Goal: Task Accomplishment & Management: Use online tool/utility

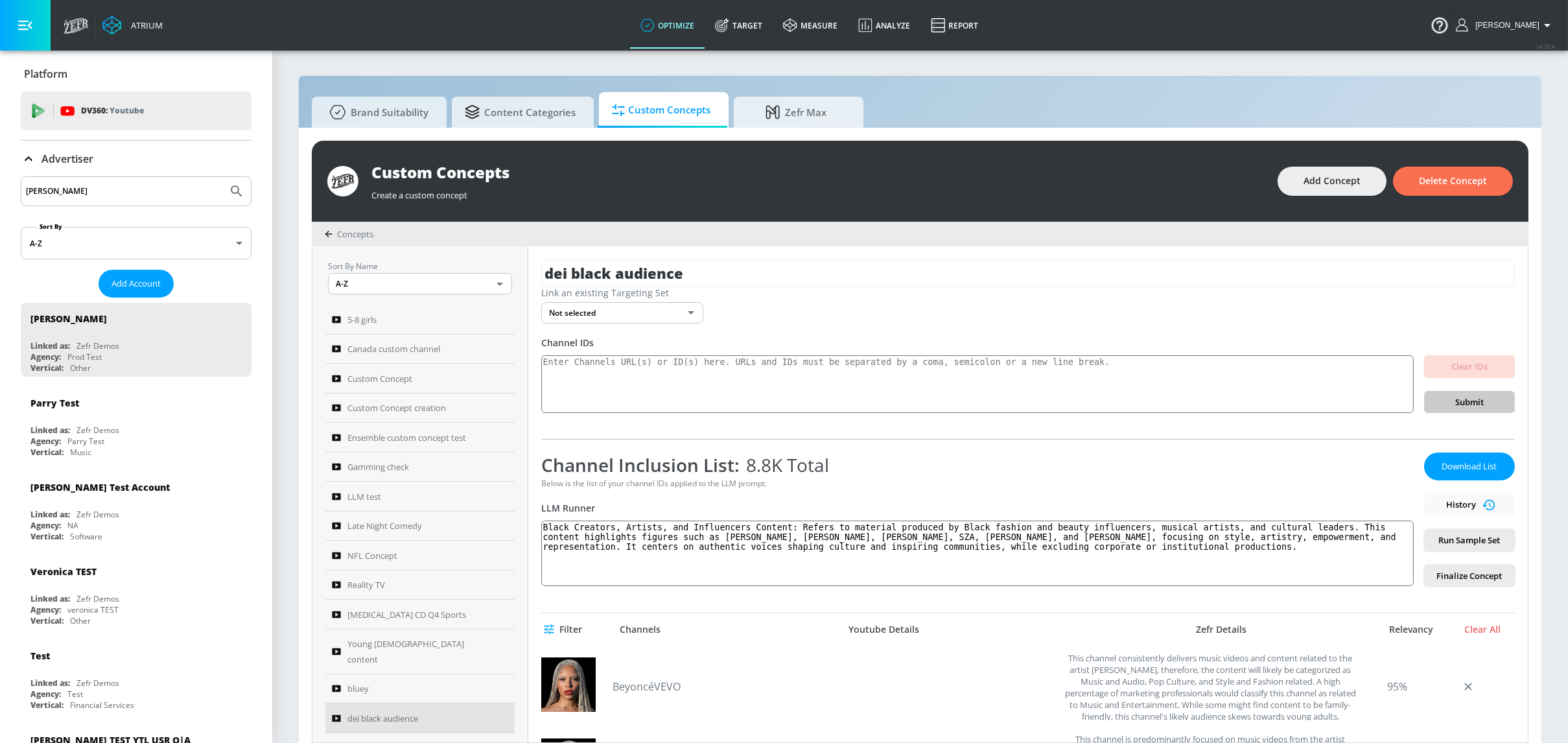
scroll to position [235, 0]
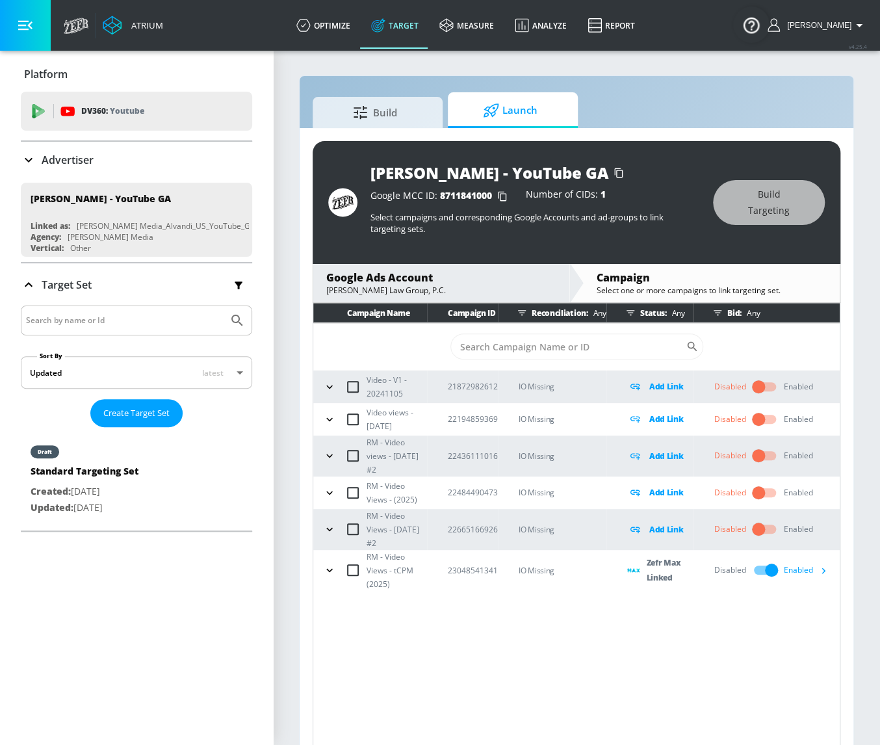
click at [826, 564] on icon "button" at bounding box center [823, 571] width 14 height 14
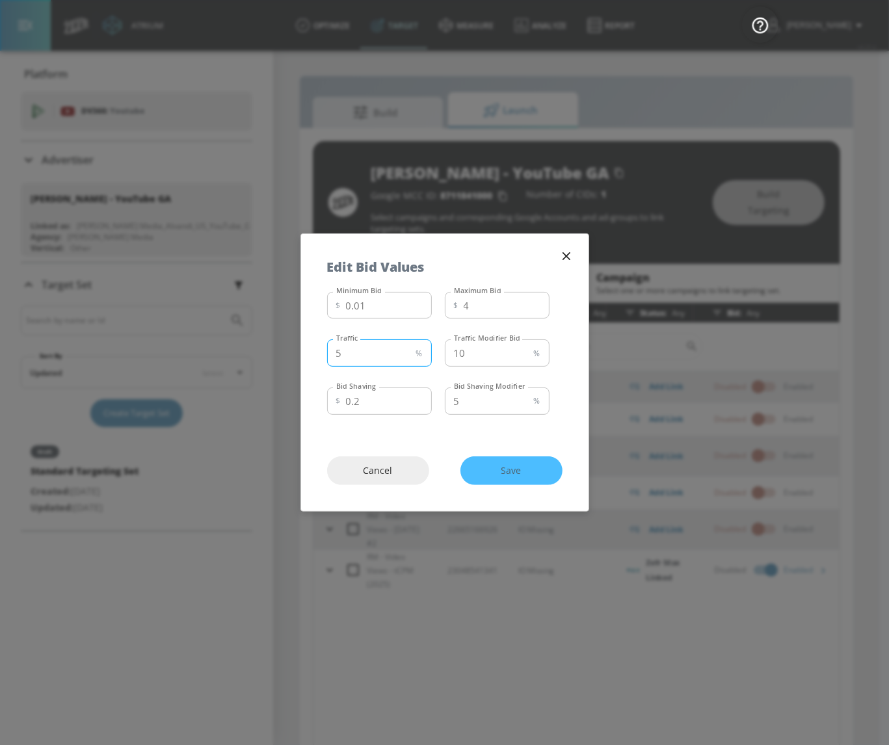
click at [391, 351] on input "5" at bounding box center [369, 352] width 84 height 27
type input "50"
click at [520, 476] on span "Save" at bounding box center [511, 471] width 50 height 16
click at [520, 475] on span "Saving..." at bounding box center [511, 471] width 50 height 16
click at [566, 260] on icon "button" at bounding box center [566, 256] width 14 height 14
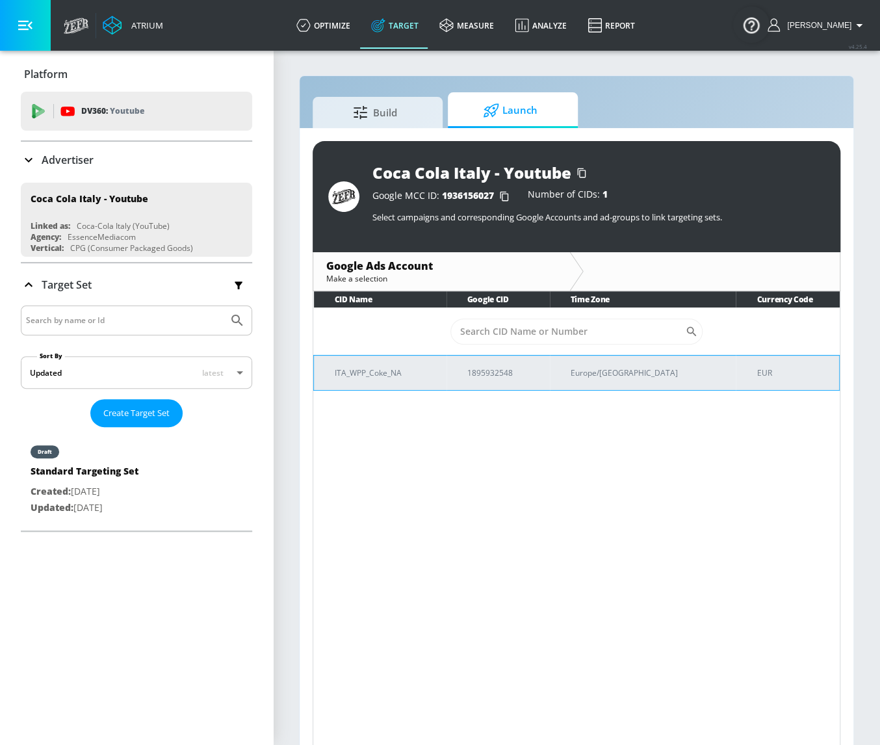
click at [757, 370] on p "EUR" at bounding box center [793, 373] width 72 height 14
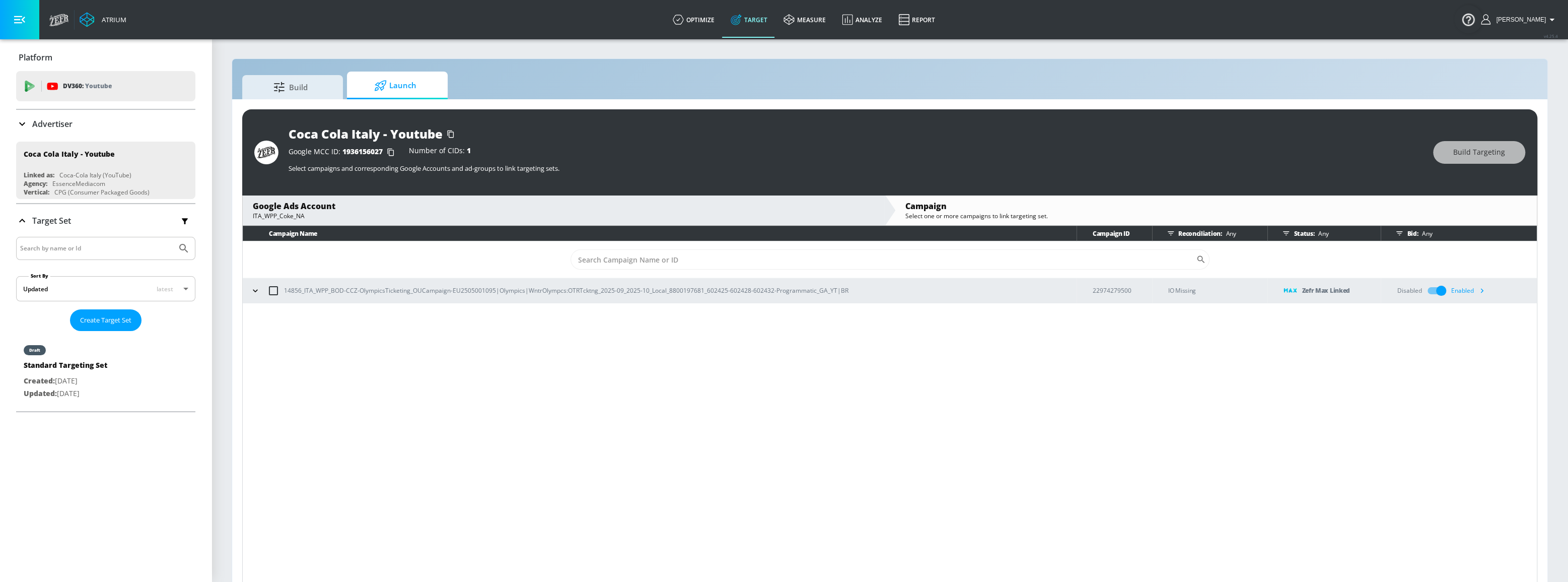
click at [682, 289] on icon "button" at bounding box center [1482, 291] width 11 height 11
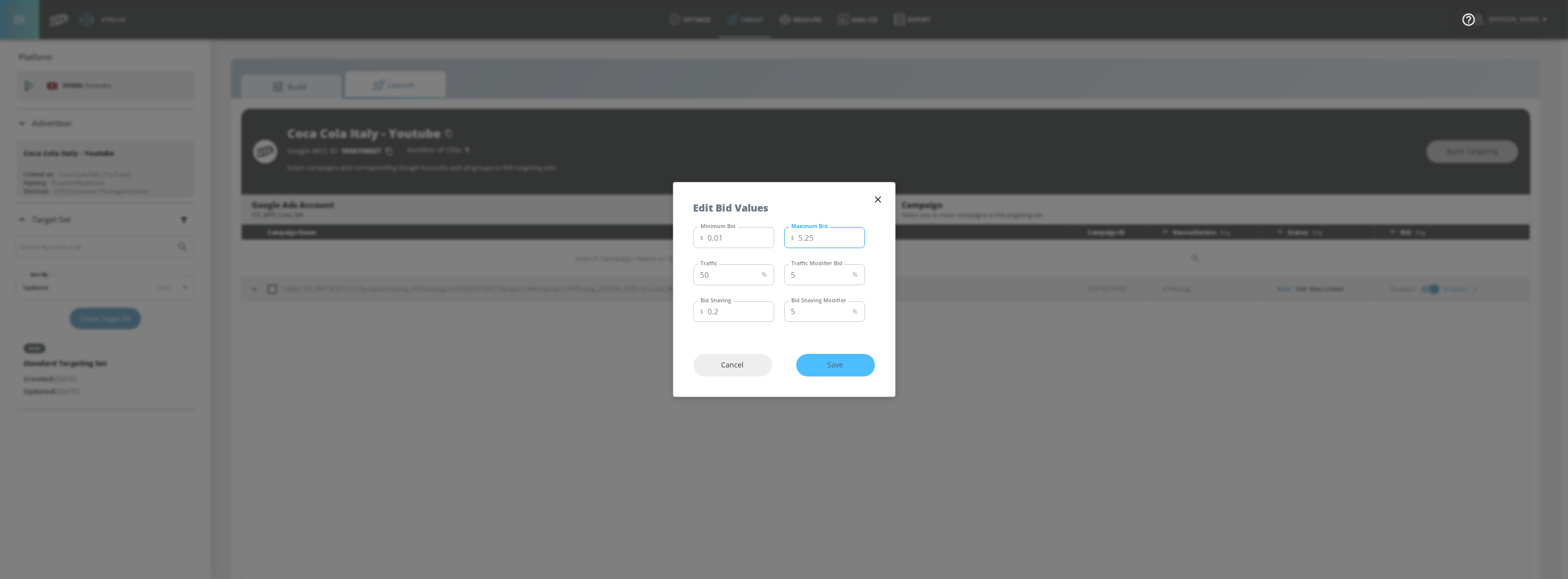
drag, startPoint x: 818, startPoint y: 240, endPoint x: 794, endPoint y: 238, distance: 24.1
click at [679, 238] on div "$ 5.25 Maximum Bid" at bounding box center [824, 237] width 81 height 21
type input "4.75"
click at [679, 357] on button "Save" at bounding box center [835, 365] width 79 height 22
click at [679, 369] on div "Cancel Save" at bounding box center [784, 365] width 221 height 62
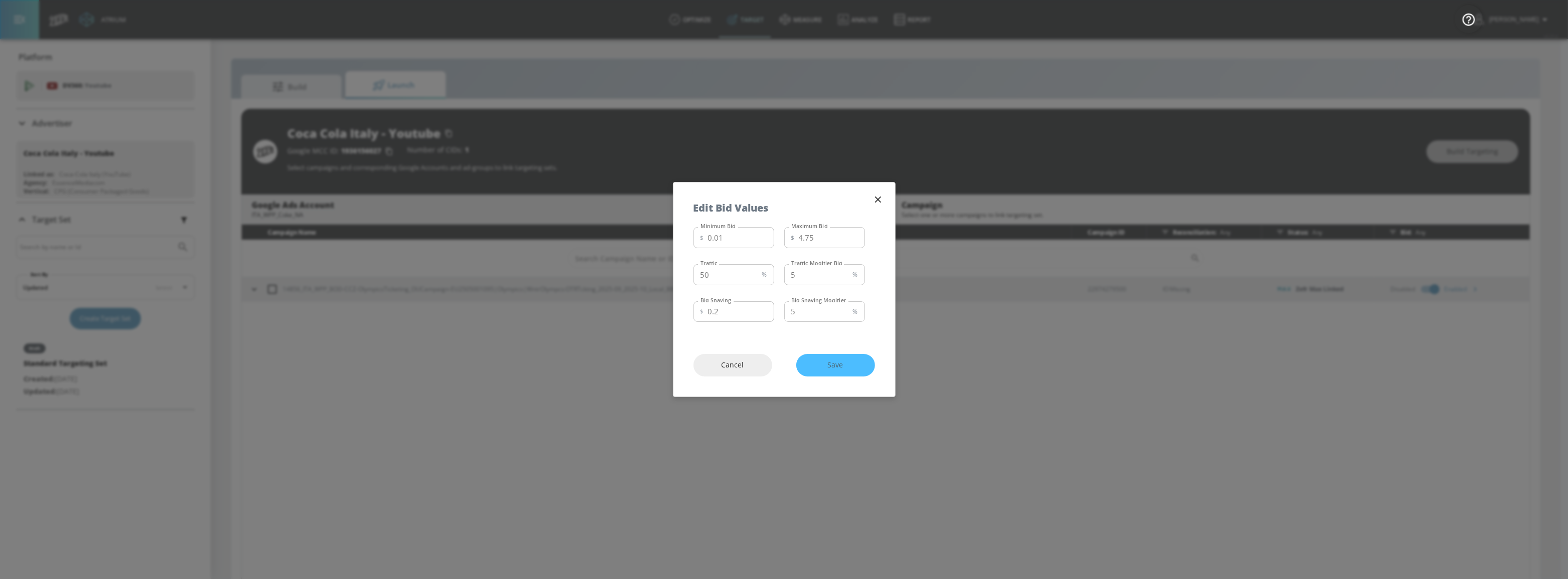
click at [679, 359] on div "Cancel Save" at bounding box center [784, 365] width 221 height 62
click at [679, 366] on div "Cancel Save" at bounding box center [784, 365] width 221 height 62
click at [679, 199] on icon "button" at bounding box center [878, 200] width 6 height 6
